Goal: Transaction & Acquisition: Purchase product/service

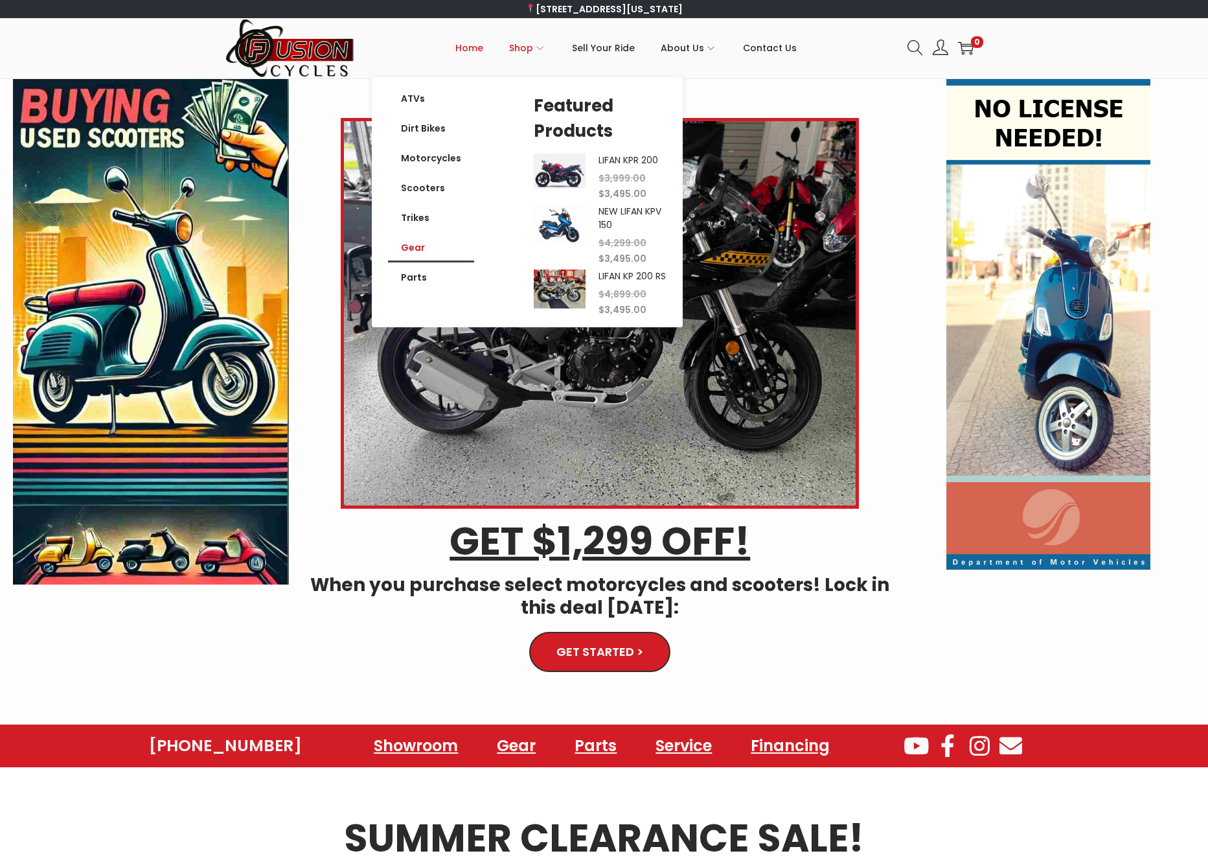
click at [417, 243] on link "Gear" at bounding box center [431, 248] width 86 height 30
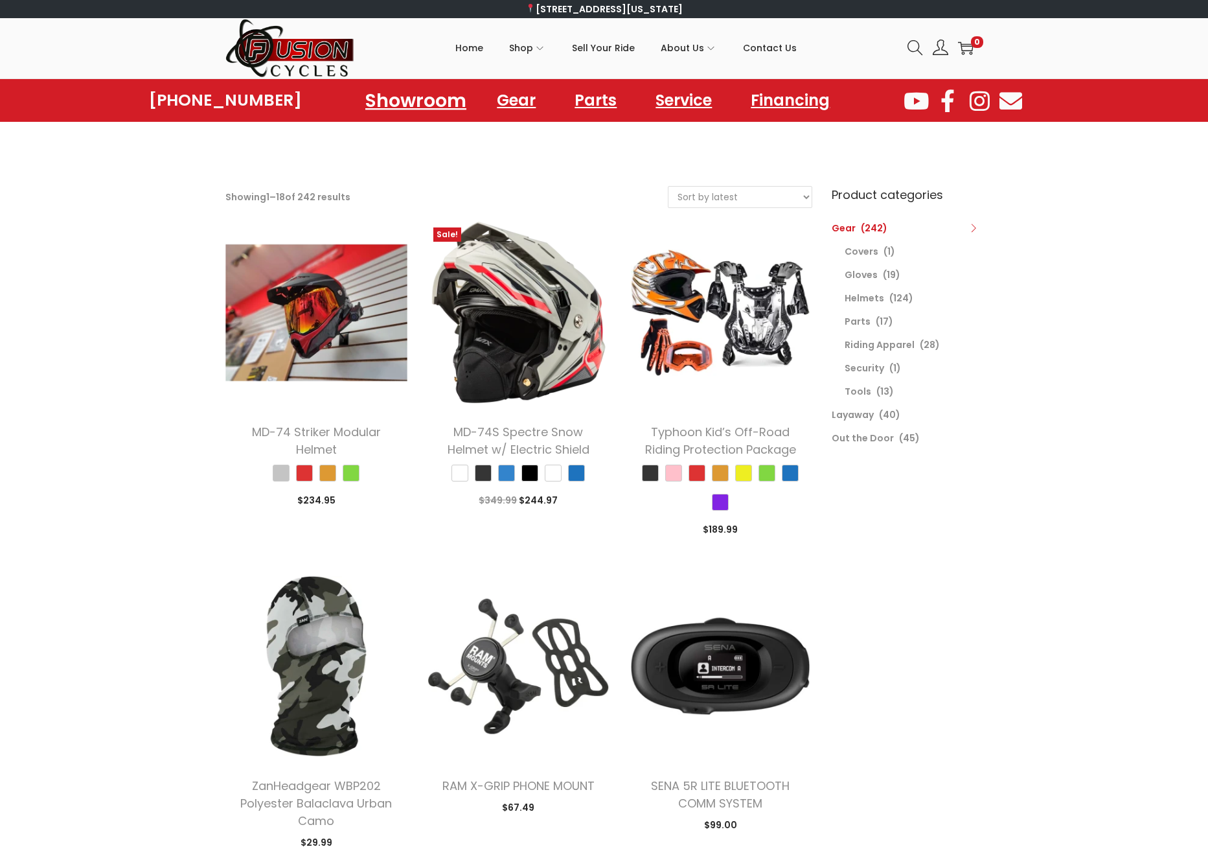
click at [451, 111] on link "Showroom" at bounding box center [416, 100] width 132 height 36
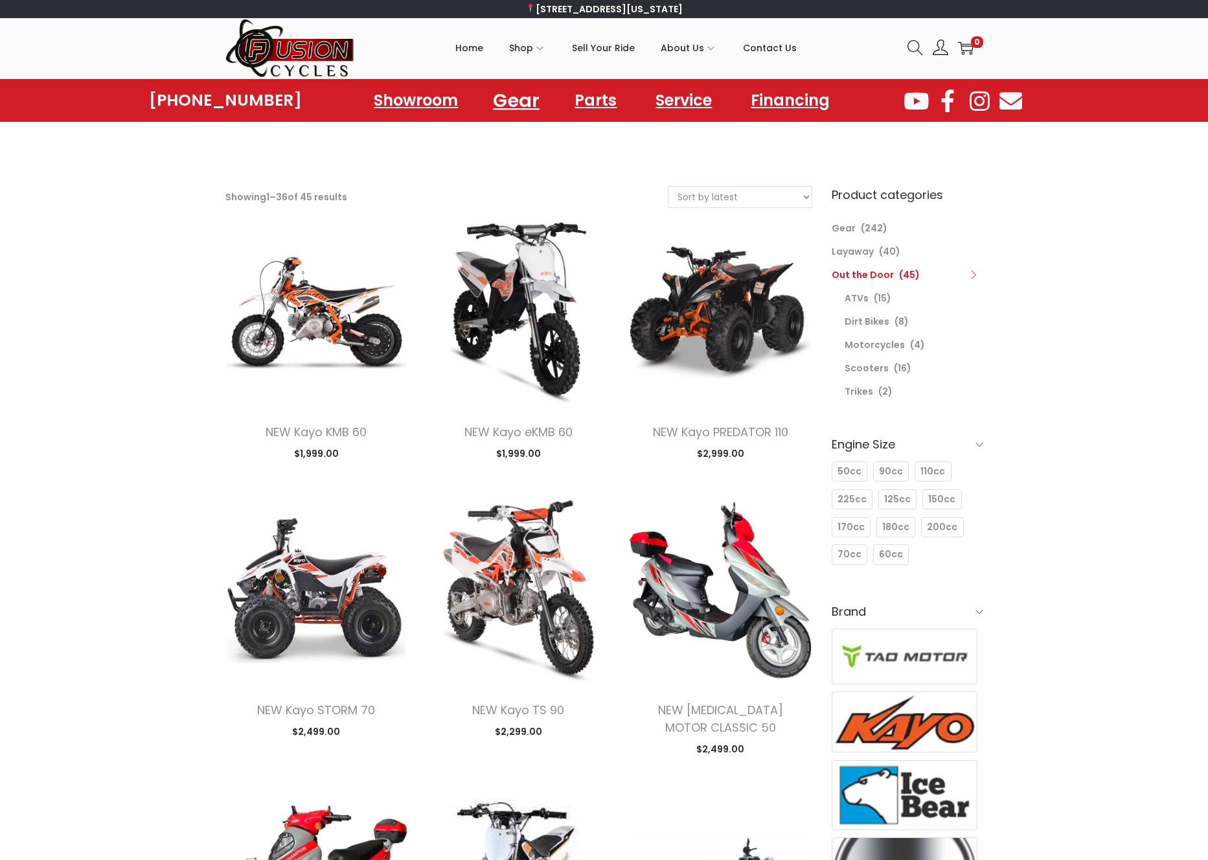
click at [518, 100] on link "Gear" at bounding box center [516, 100] width 78 height 36
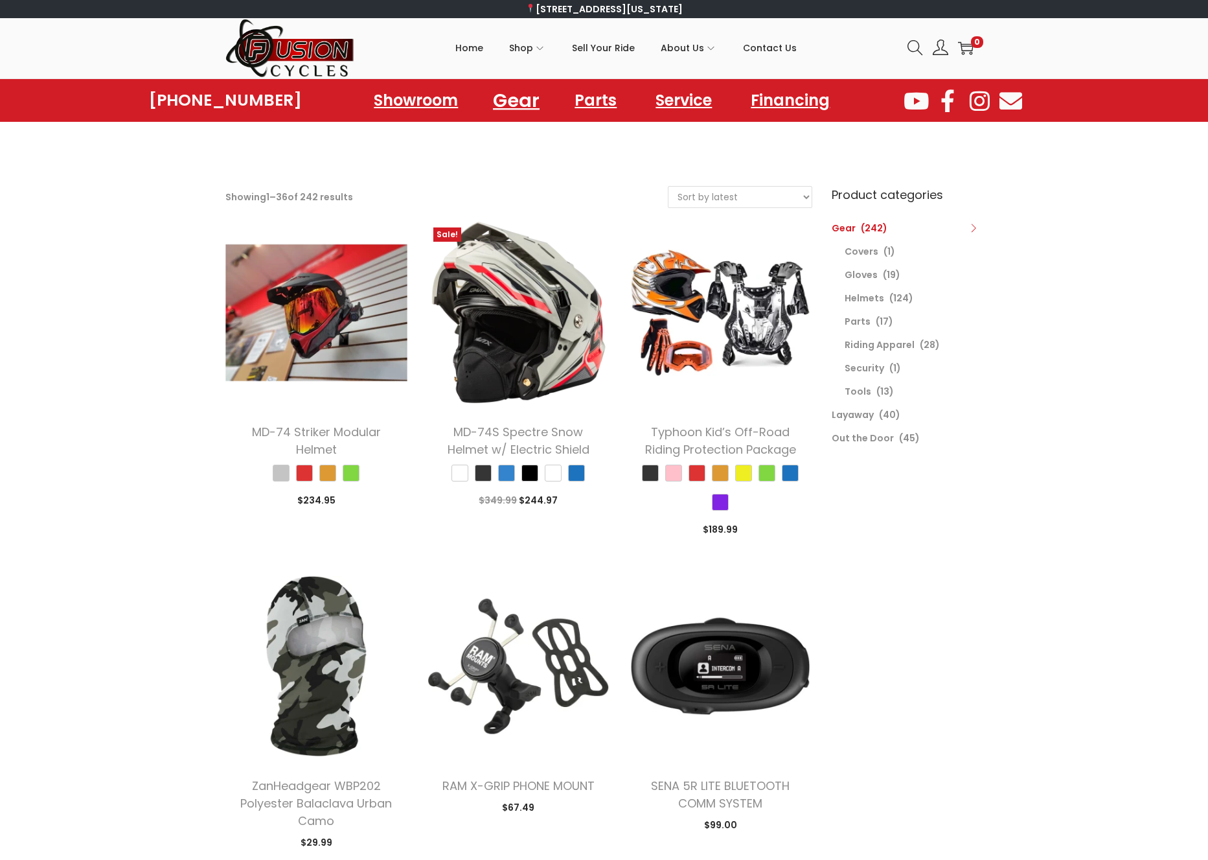
click at [517, 98] on link "Gear" at bounding box center [516, 100] width 78 height 36
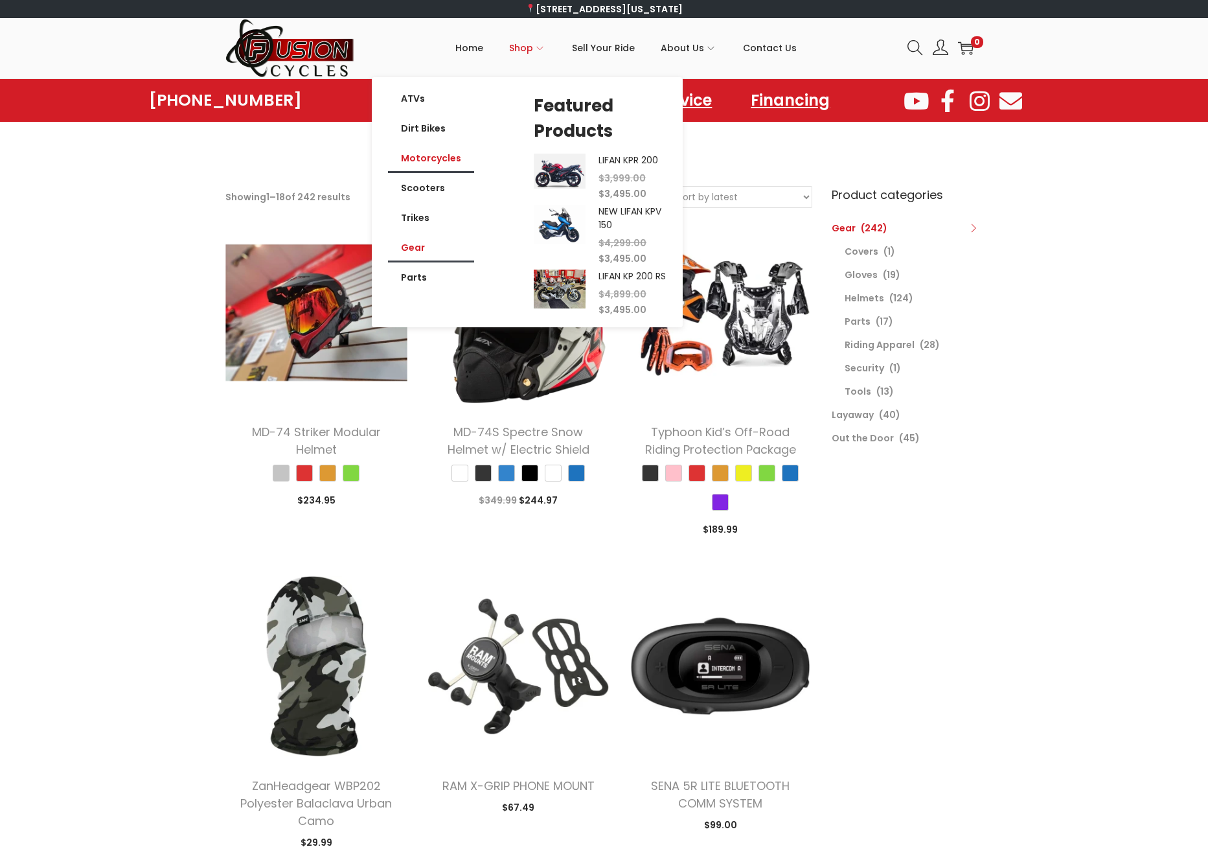
click at [440, 163] on link "Motorcycles" at bounding box center [431, 158] width 86 height 30
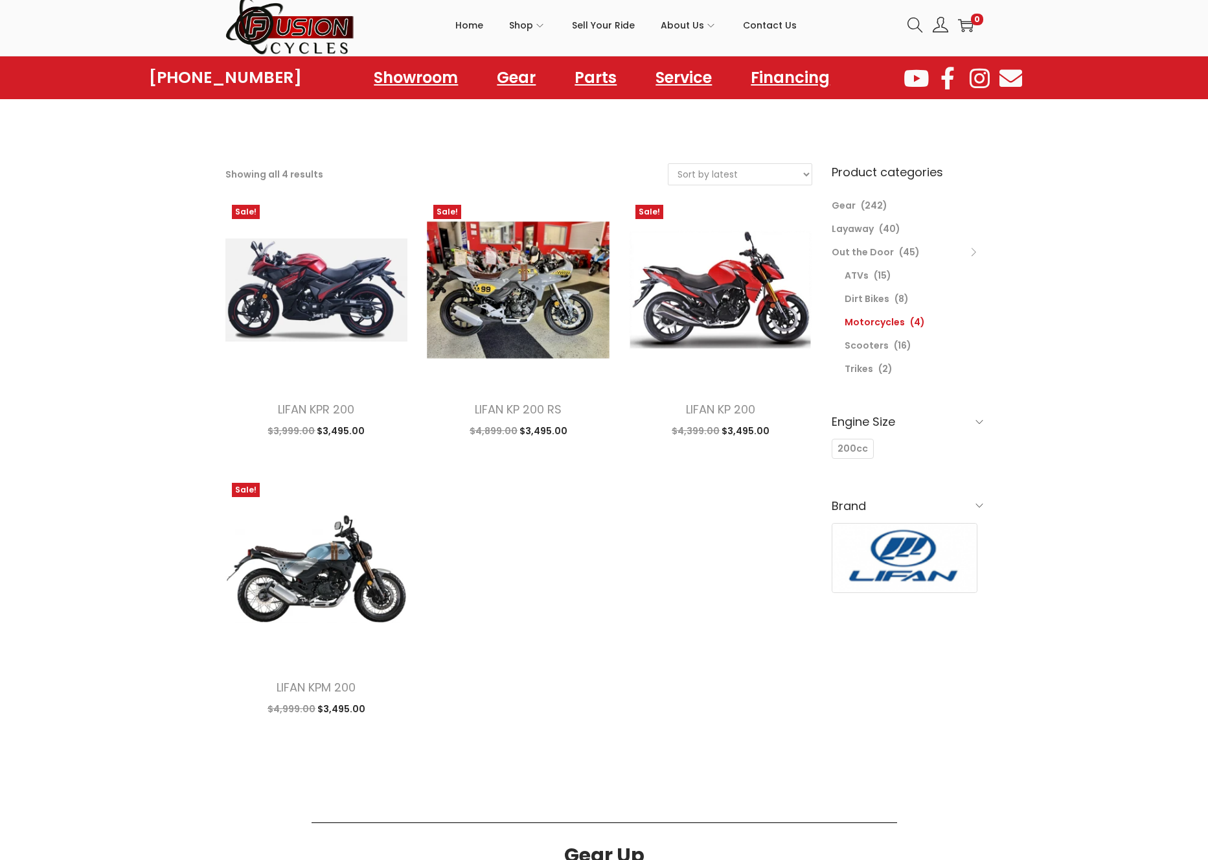
scroll to position [86, 0]
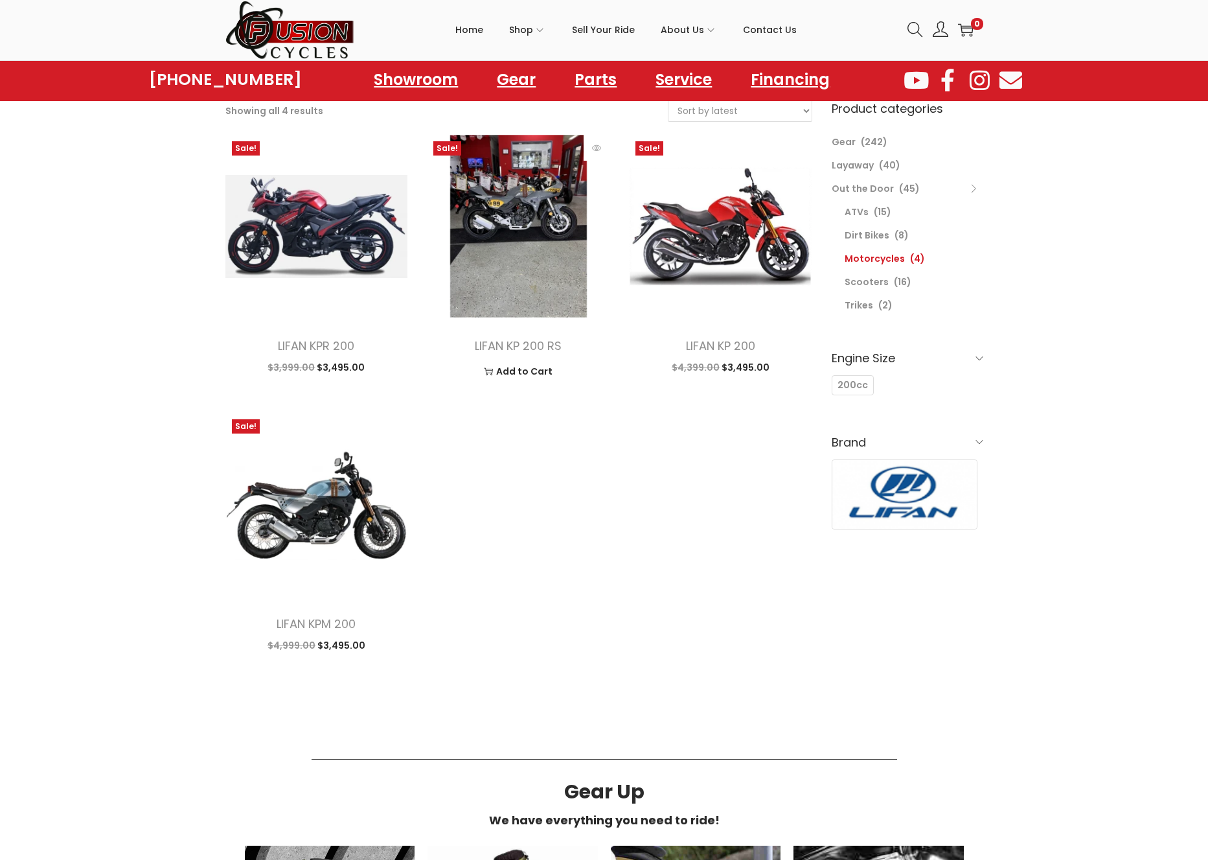
click at [556, 235] on img at bounding box center [518, 226] width 183 height 183
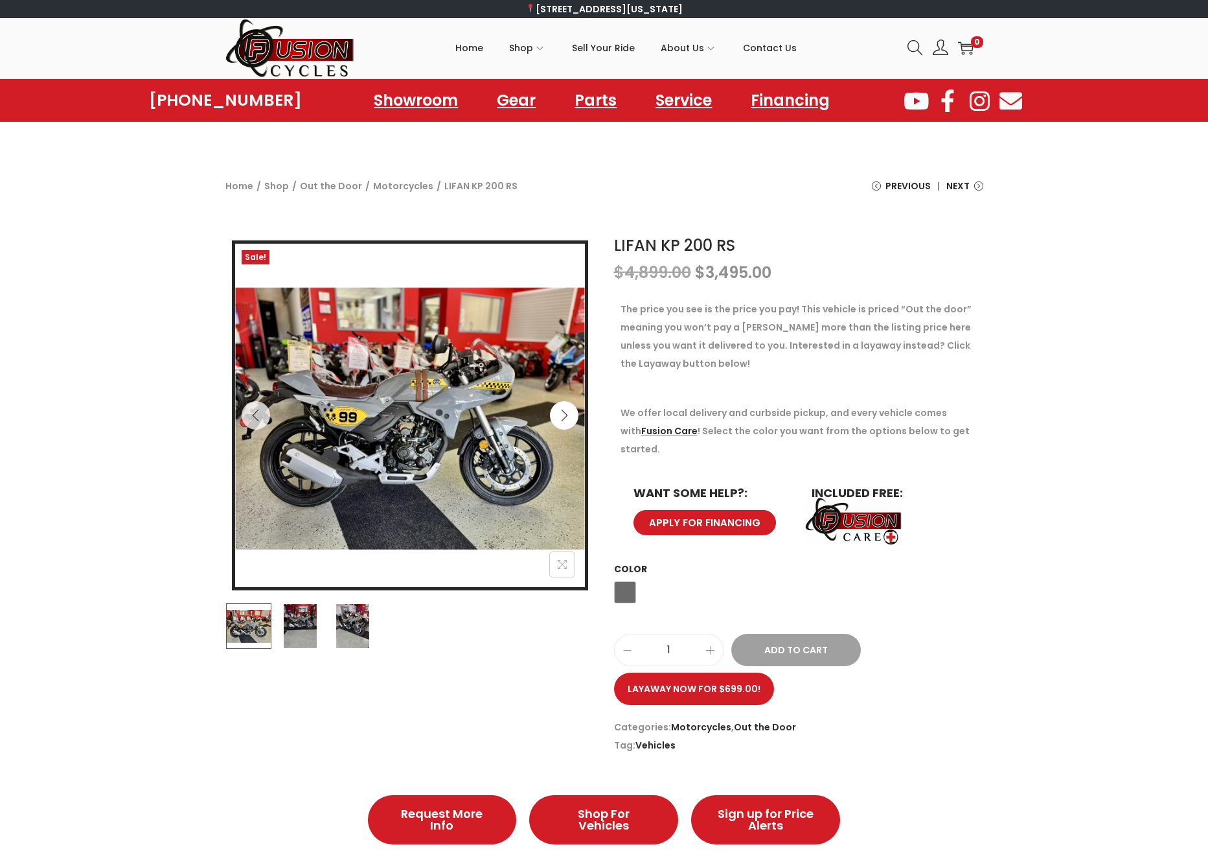
click at [563, 419] on icon "Next" at bounding box center [564, 415] width 13 height 13
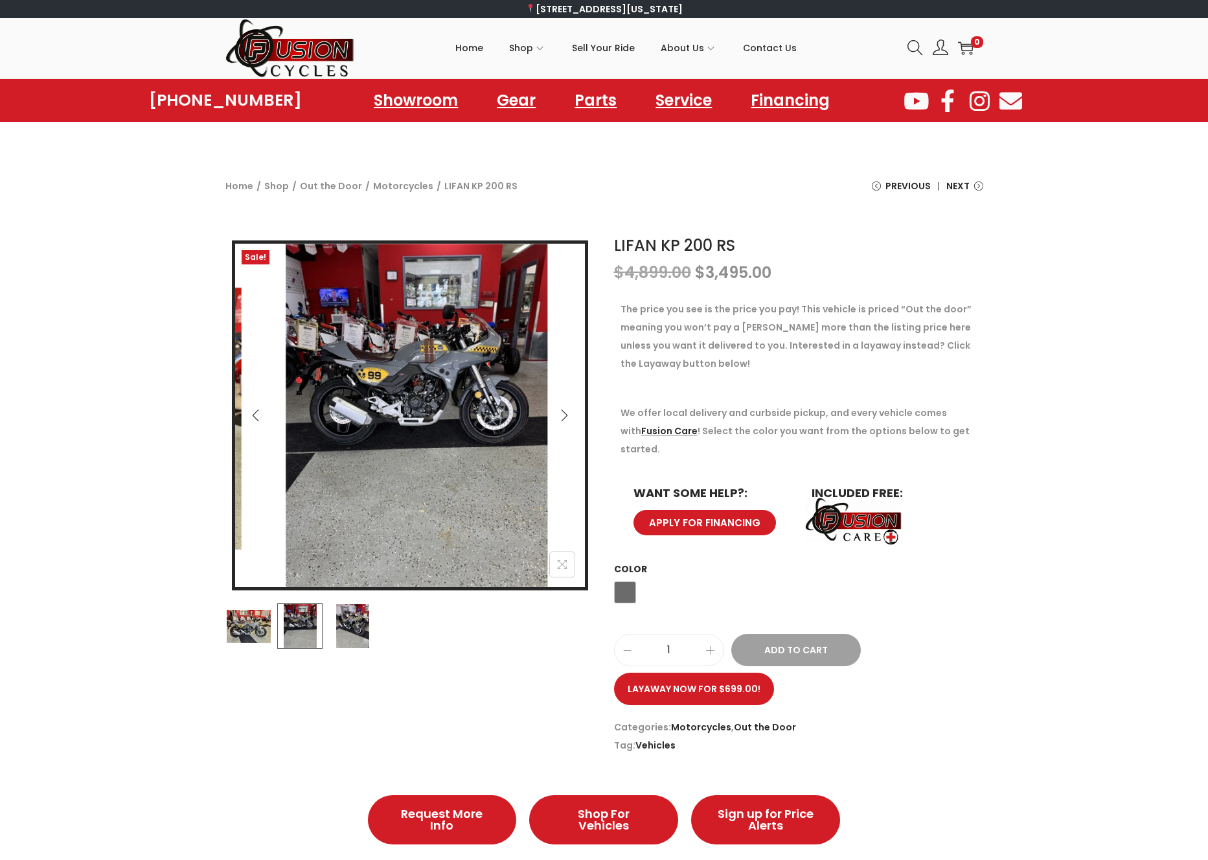
click at [562, 418] on icon "Next" at bounding box center [564, 415] width 13 height 13
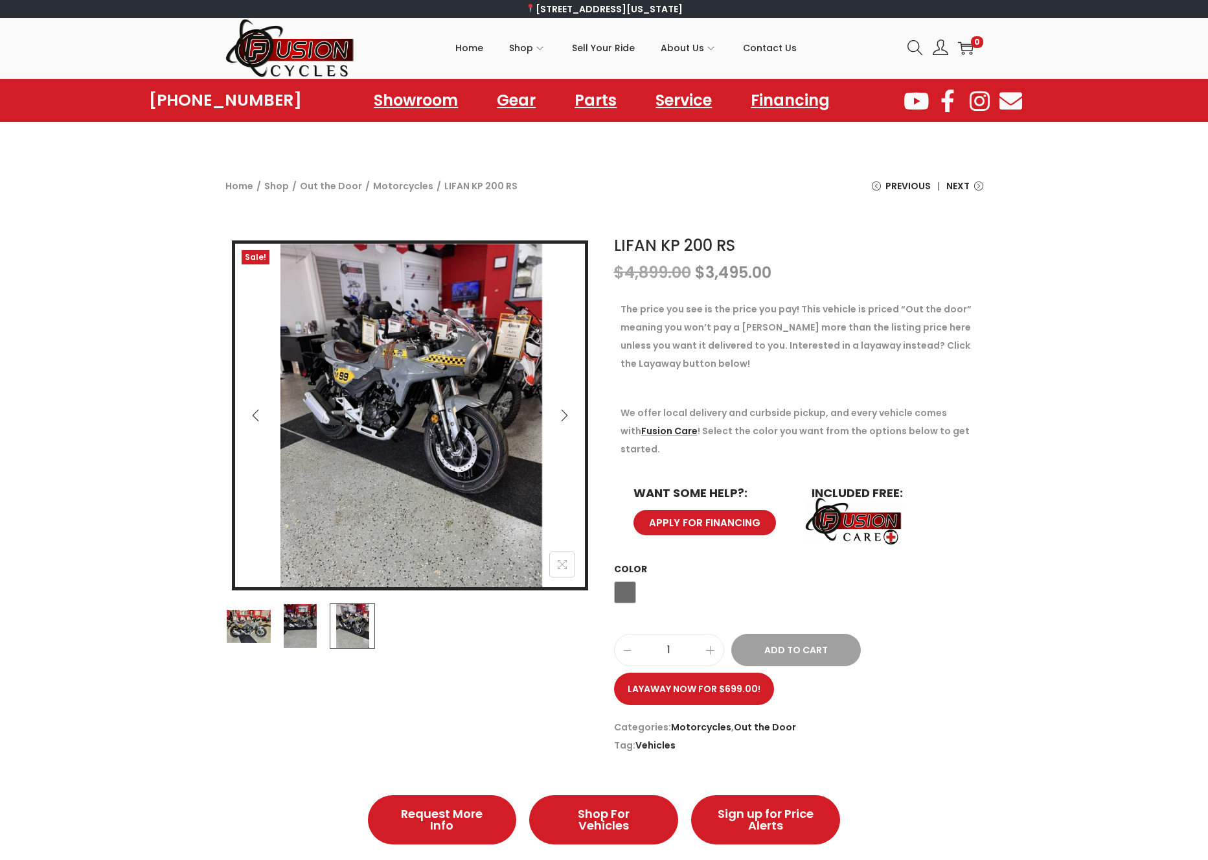
click at [562, 418] on icon "Next" at bounding box center [564, 415] width 13 height 13
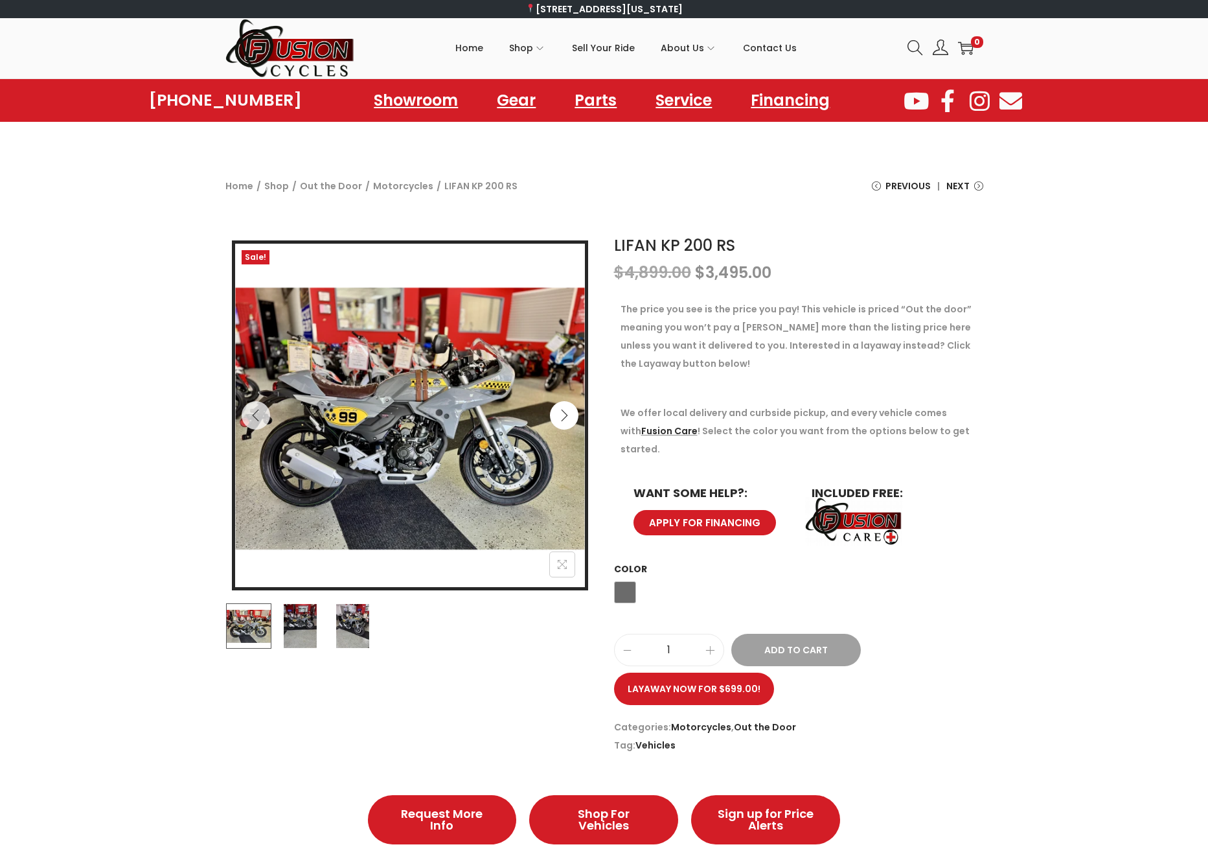
click at [562, 418] on icon "Next" at bounding box center [564, 415] width 13 height 13
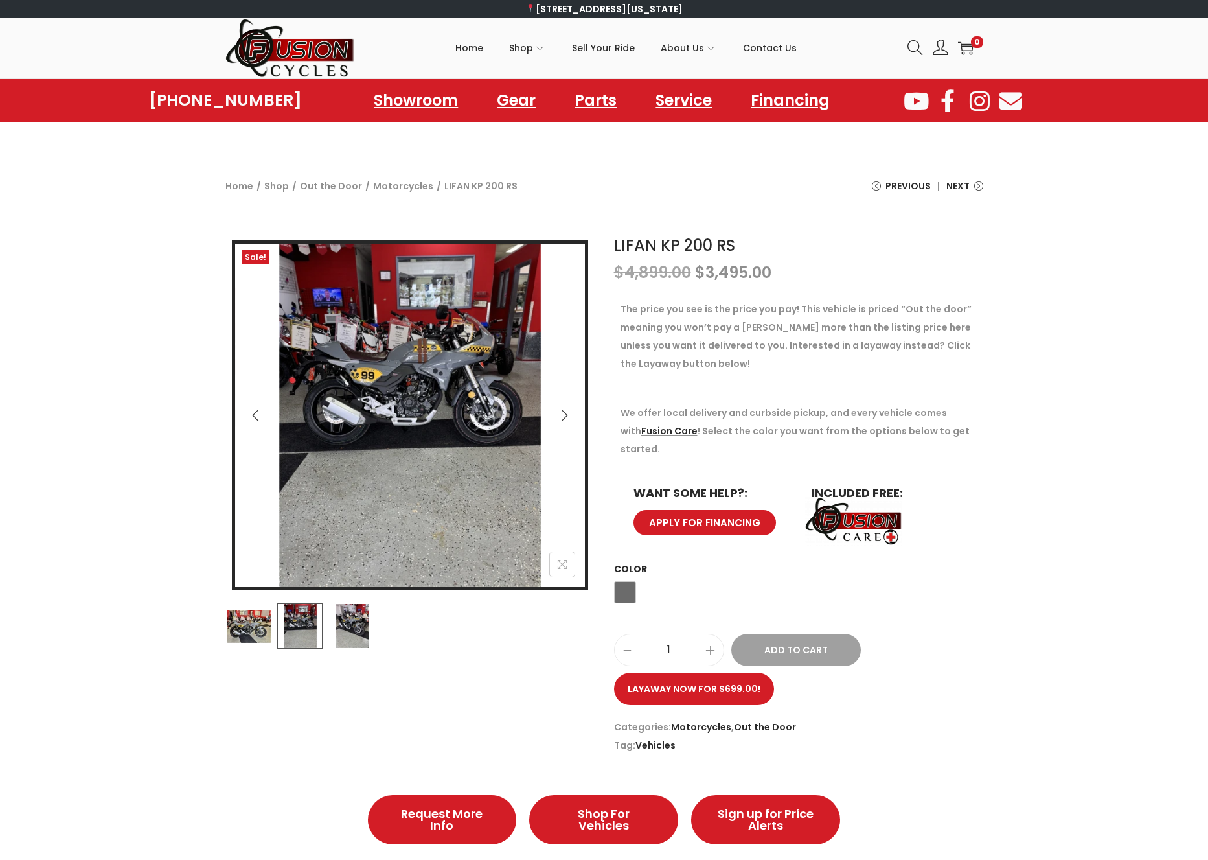
click at [563, 418] on icon "Next" at bounding box center [564, 415] width 13 height 13
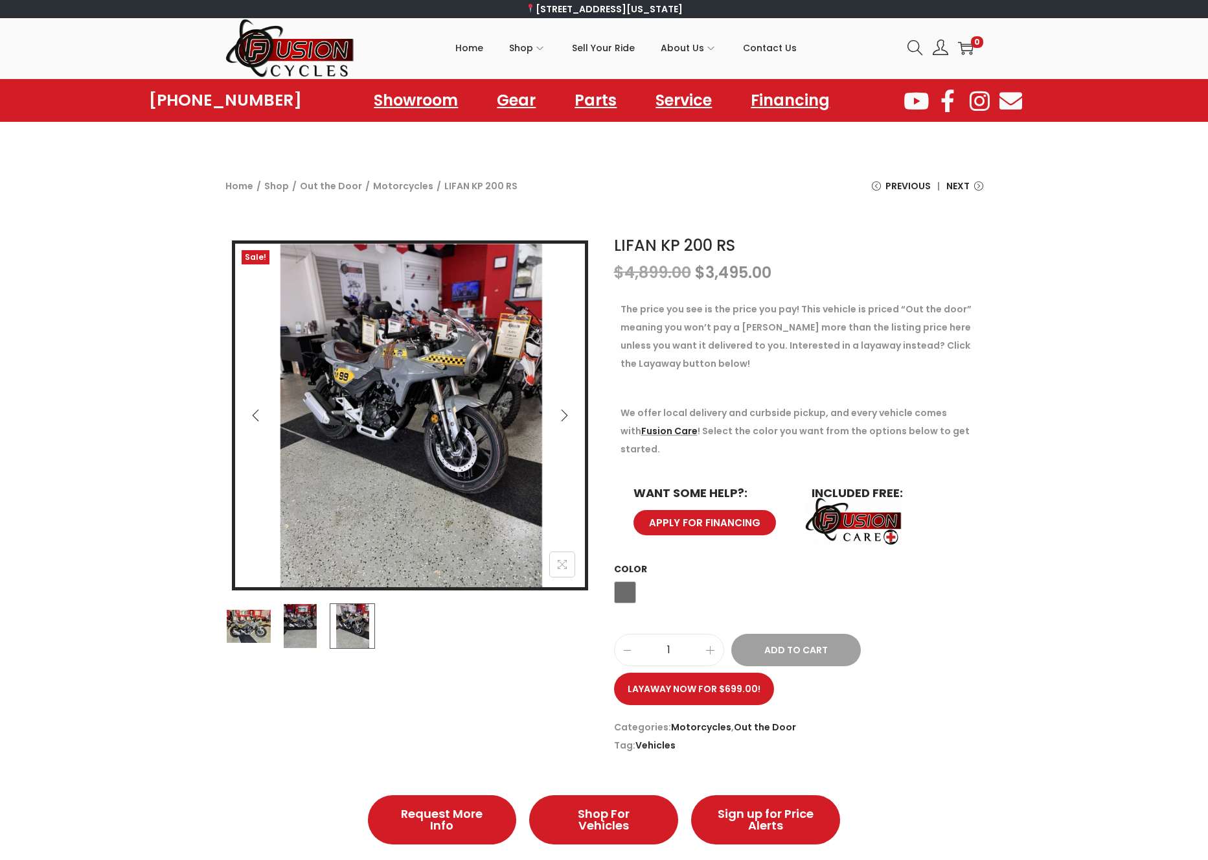
click at [563, 418] on icon "Next" at bounding box center [564, 415] width 13 height 13
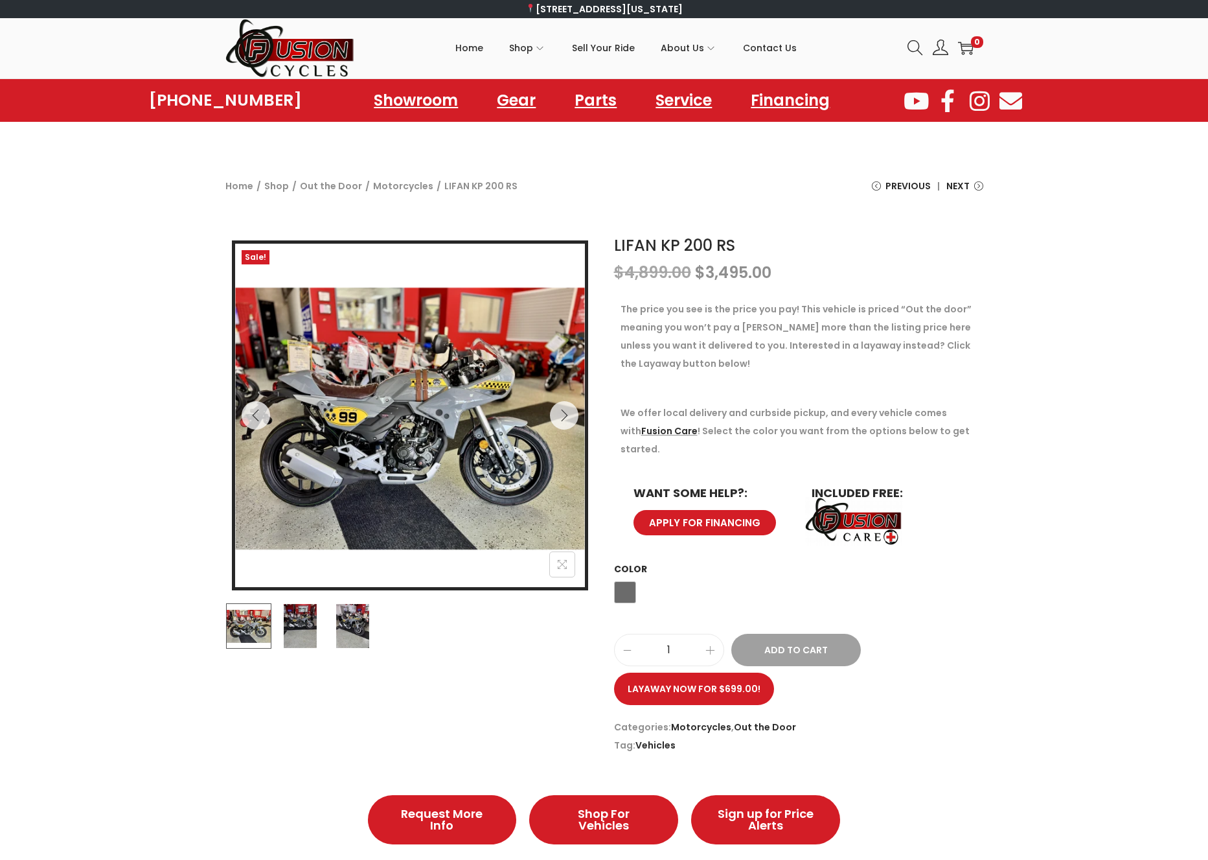
click at [310, 626] on img at bounding box center [299, 625] width 45 height 45
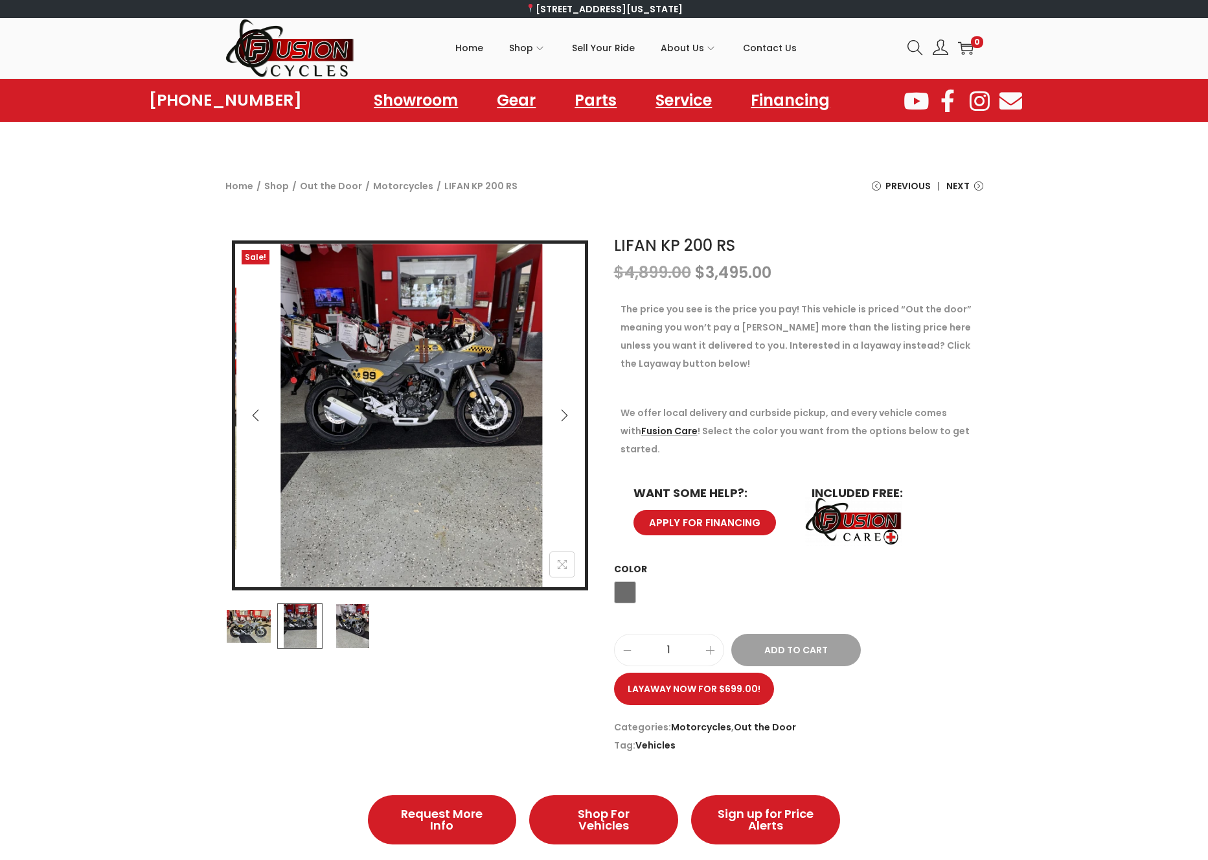
click at [338, 623] on img at bounding box center [352, 625] width 45 height 45
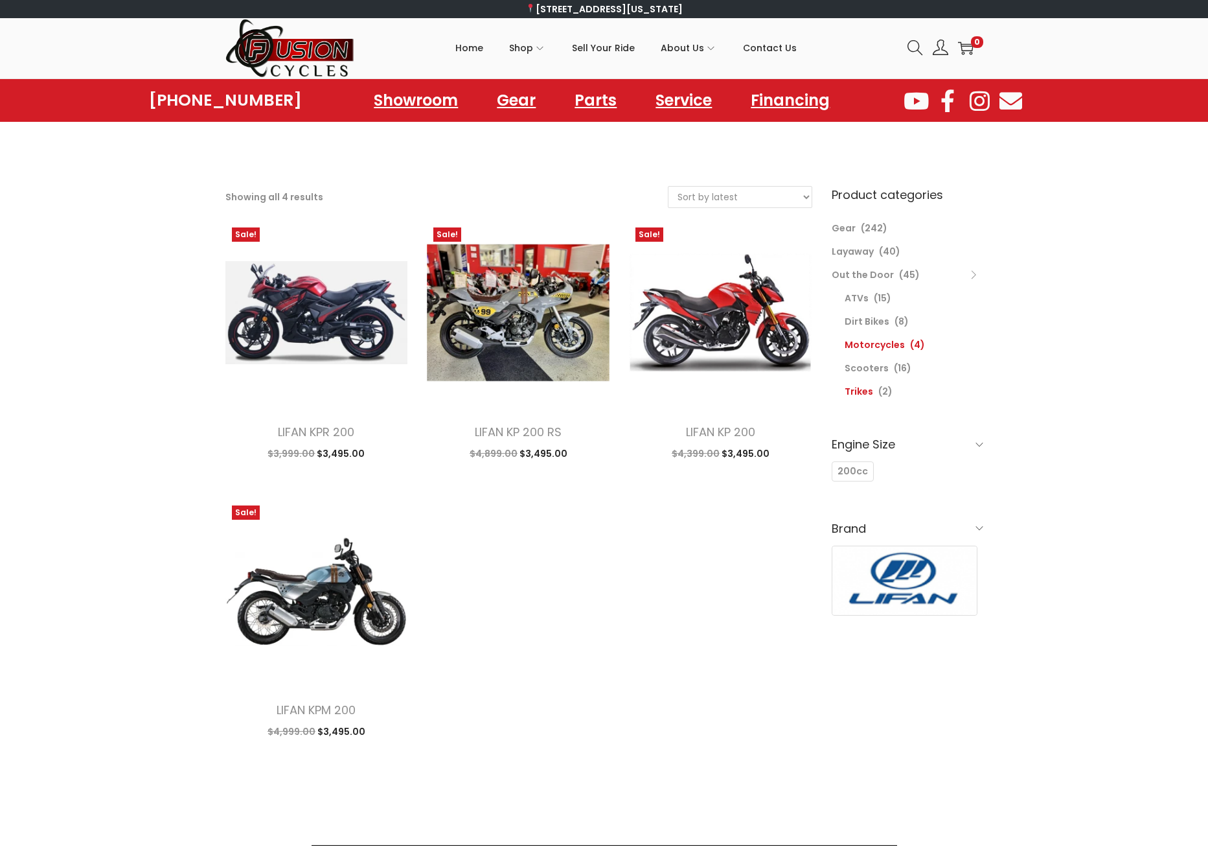
click at [860, 392] on link "Trikes" at bounding box center [859, 391] width 29 height 13
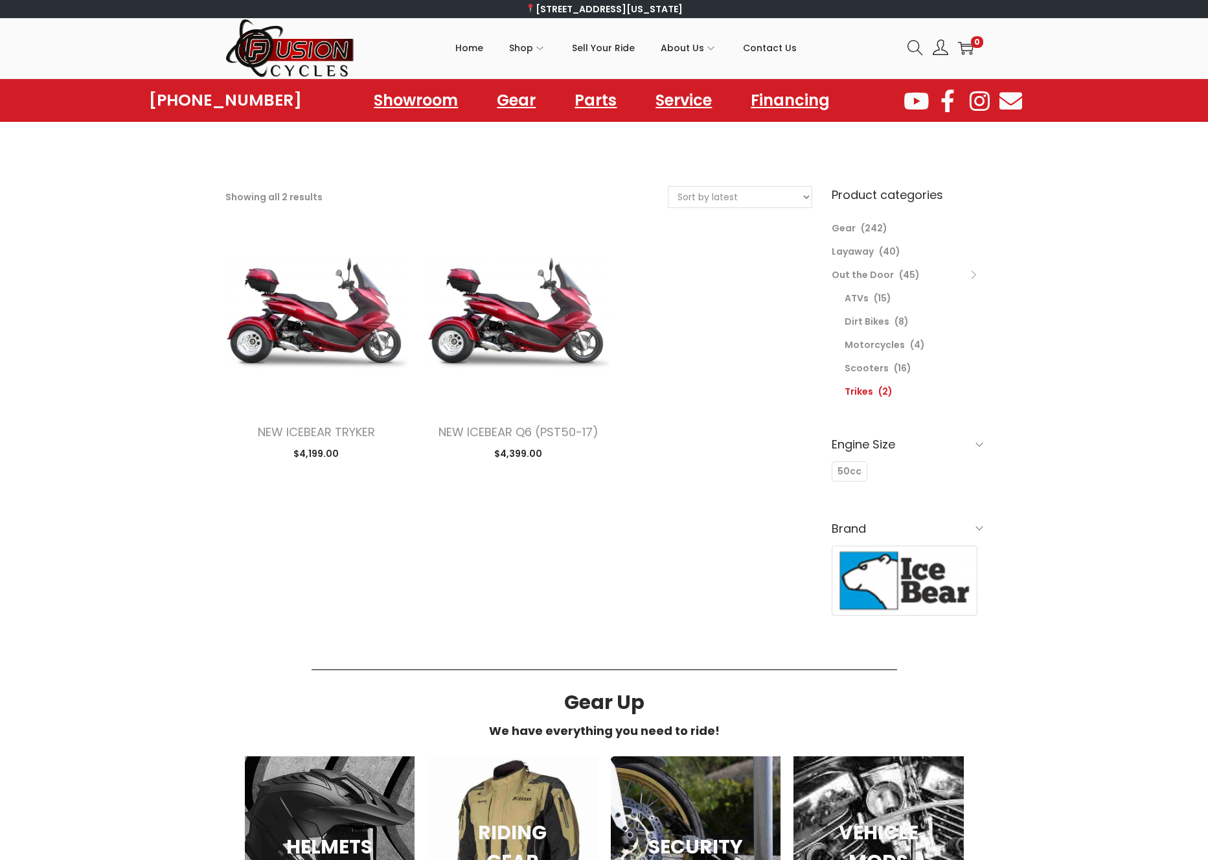
click at [866, 369] on link "Scooters" at bounding box center [867, 367] width 44 height 13
